Goal: Information Seeking & Learning: Stay updated

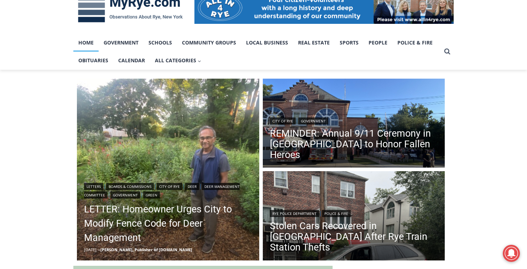
scroll to position [122, 0]
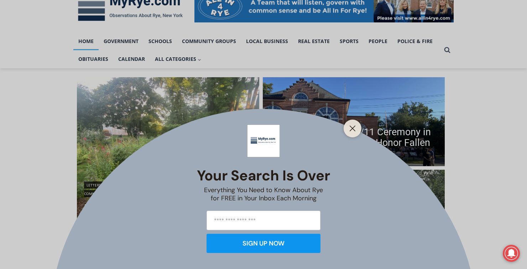
click at [118, 221] on div "Your Search is Over Everything You Need to Know About Rye for FREE in Your Inbo…" at bounding box center [263, 134] width 527 height 269
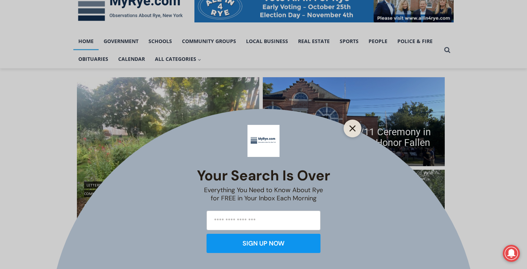
click at [349, 132] on icon "Close" at bounding box center [352, 128] width 6 height 6
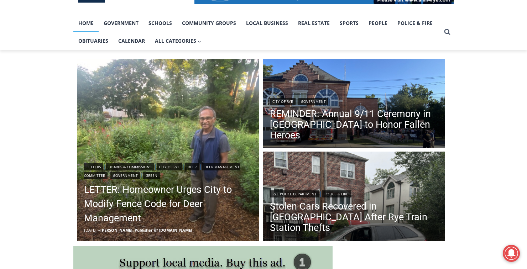
scroll to position [150, 0]
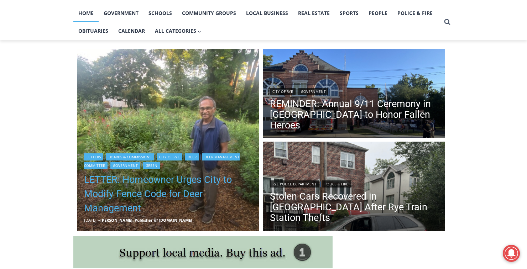
click at [124, 192] on link "LETTER: Homeowner Urges City to Modify Fence Code for Deer Management" at bounding box center [168, 194] width 168 height 43
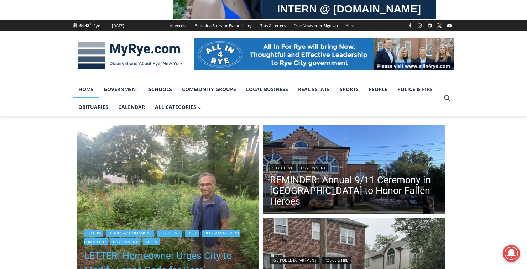
scroll to position [0, 0]
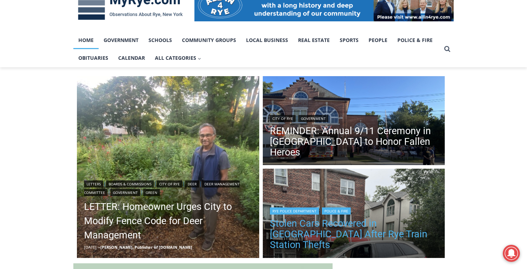
click at [325, 236] on link "Stolen Cars Recovered in Bronx After Rye Train Station Thefts" at bounding box center [354, 234] width 168 height 32
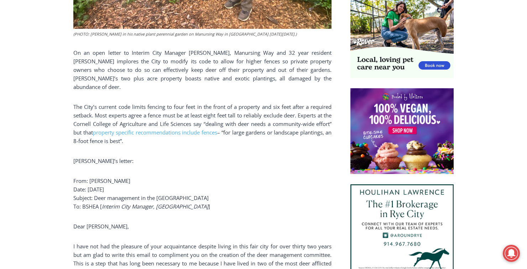
scroll to position [486, 0]
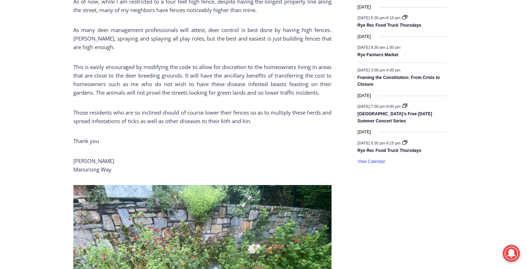
scroll to position [1086, 0]
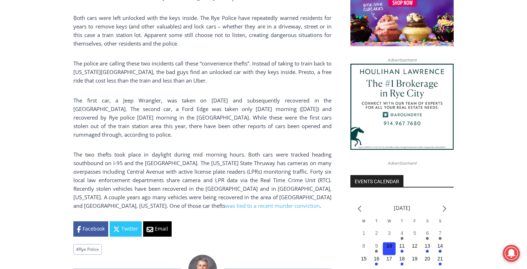
scroll to position [630, 0]
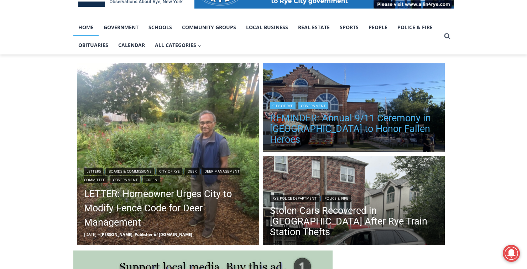
click at [364, 136] on link "REMINDER: Annual 9/11 Ceremony in [GEOGRAPHIC_DATA] to Honor Fallen Heroes" at bounding box center [354, 129] width 168 height 32
